Goal: Find specific page/section: Find specific page/section

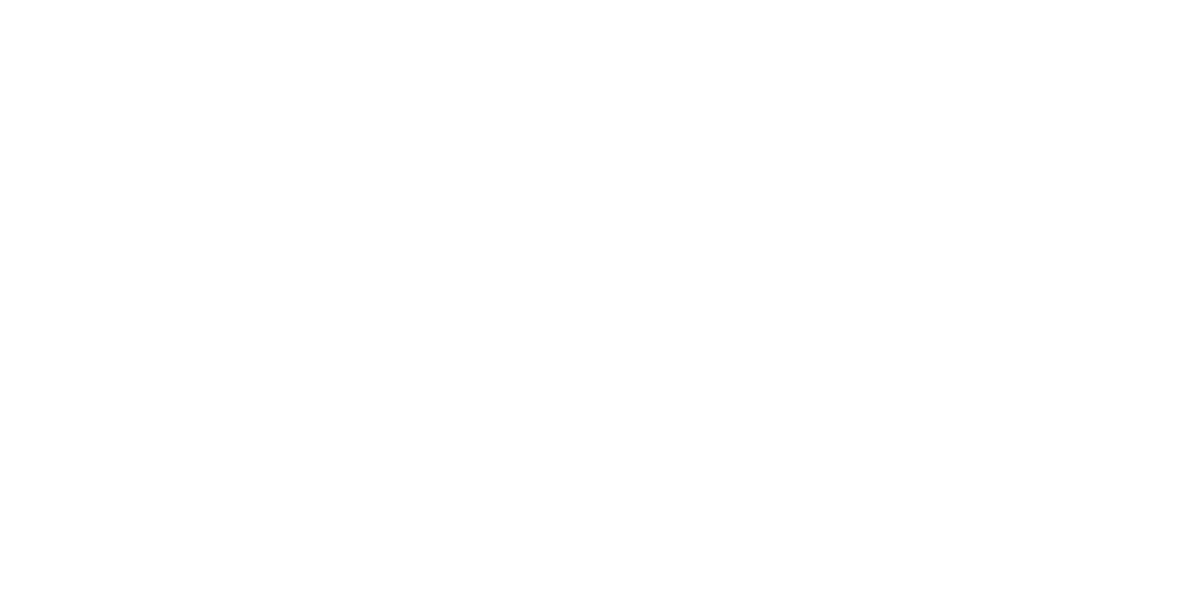
drag, startPoint x: 1019, startPoint y: 57, endPoint x: 986, endPoint y: 70, distance: 34.9
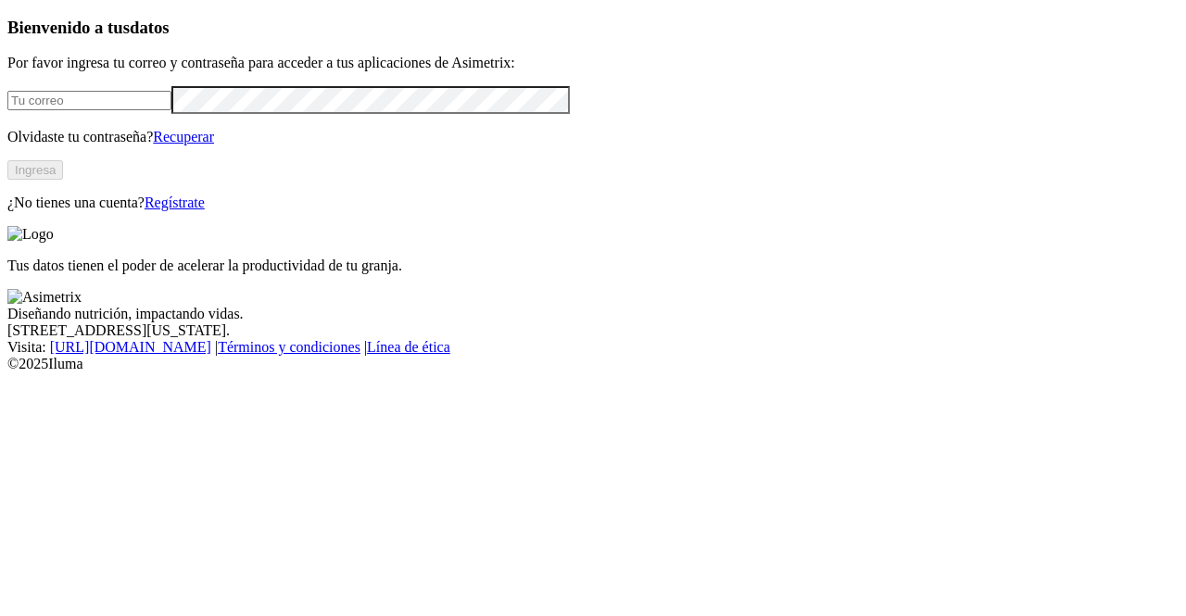
type input "[PERSON_NAME][EMAIL_ADDRESS][PERSON_NAME][DOMAIN_NAME]"
click at [63, 180] on button "Ingresa" at bounding box center [35, 169] width 56 height 19
